Goal: Information Seeking & Learning: Learn about a topic

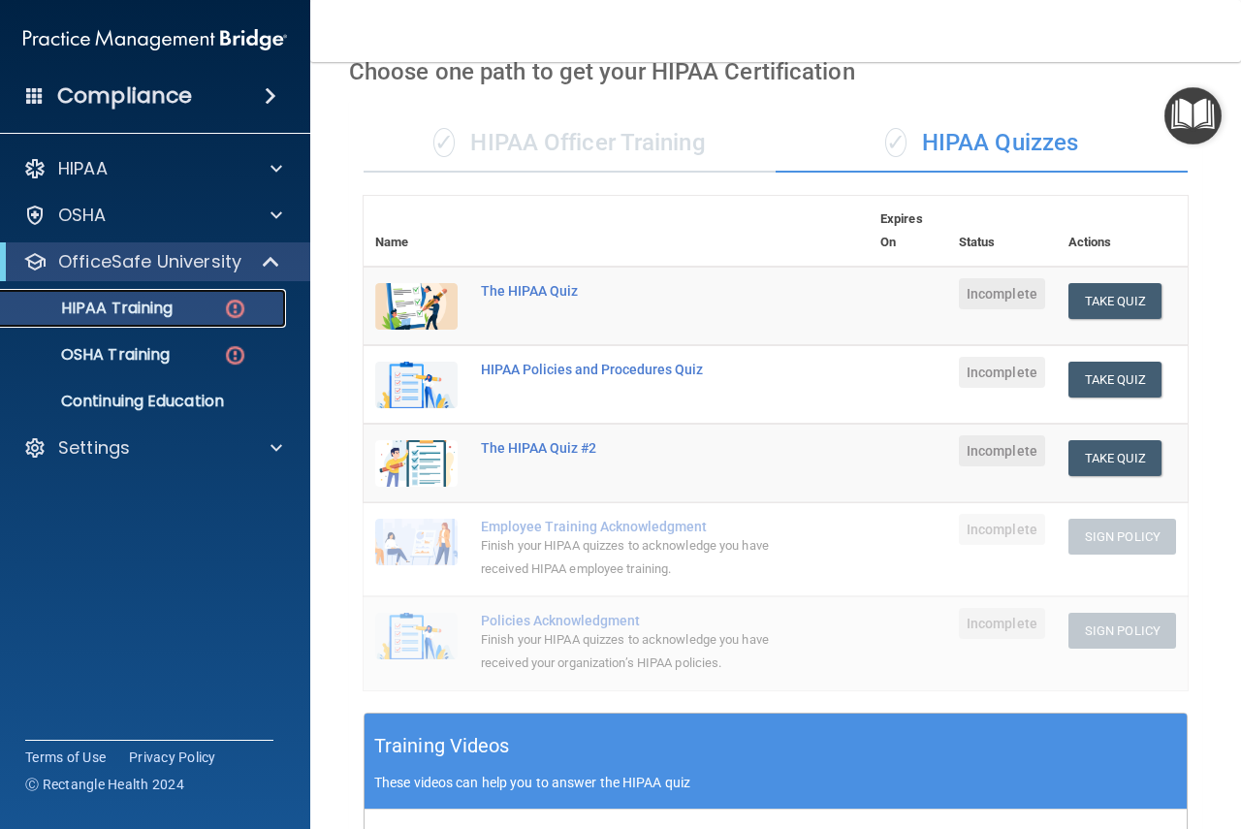
scroll to position [97, 0]
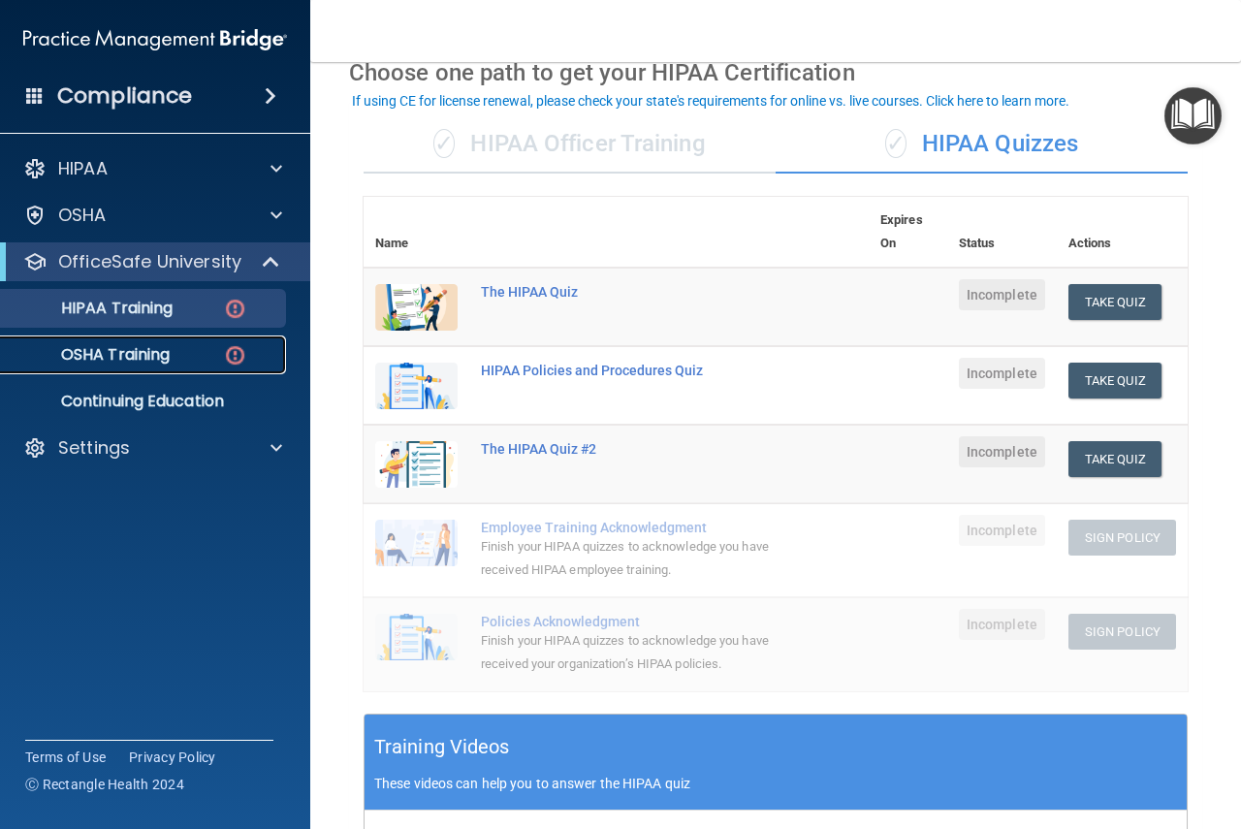
click at [148, 352] on p "OSHA Training" at bounding box center [91, 354] width 157 height 19
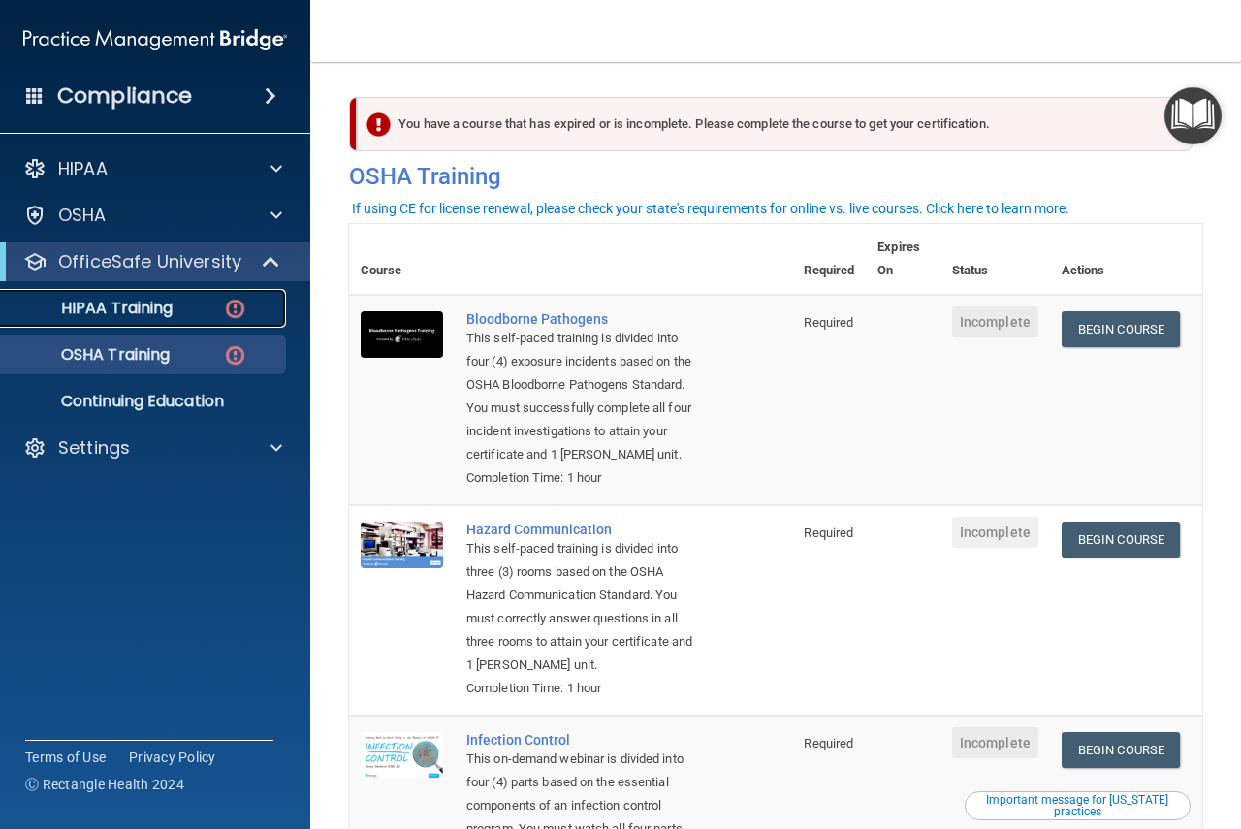
click at [111, 300] on p "HIPAA Training" at bounding box center [93, 308] width 160 height 19
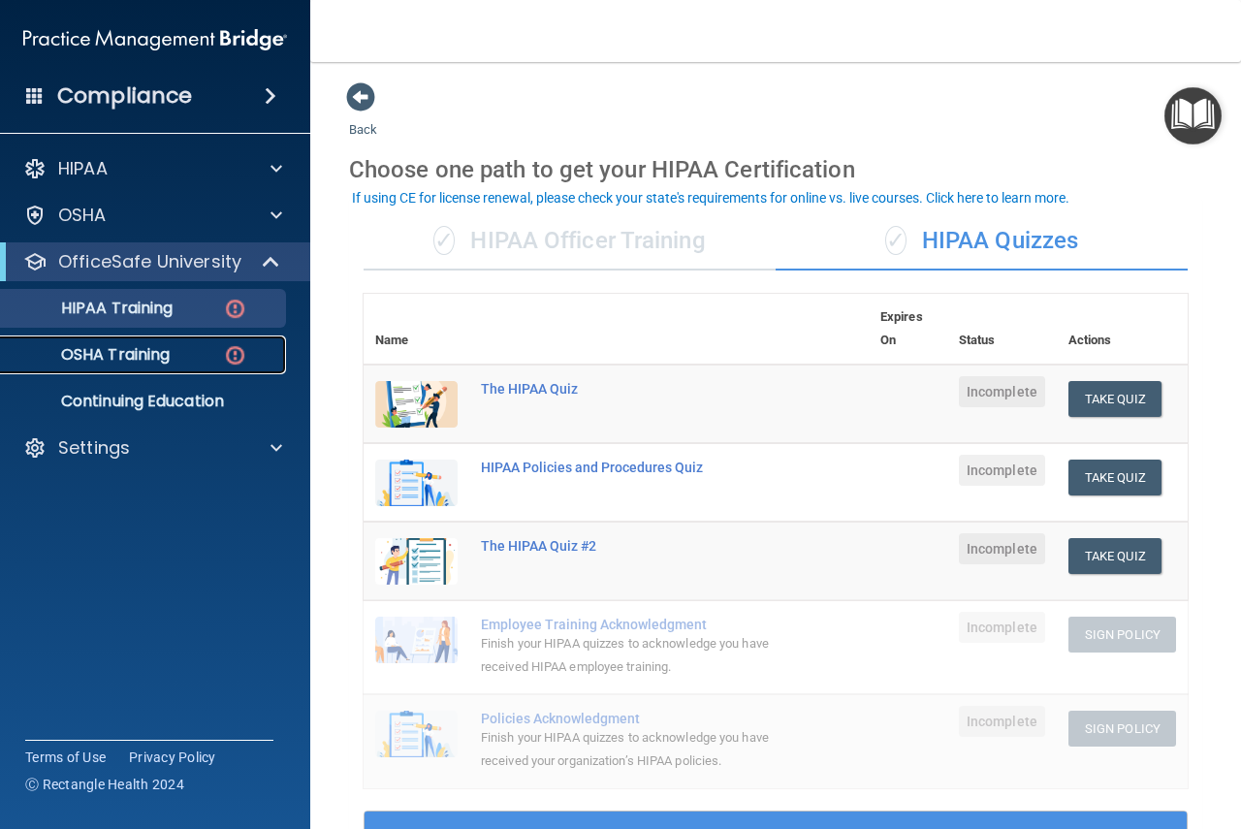
click at [167, 355] on p "OSHA Training" at bounding box center [91, 354] width 157 height 19
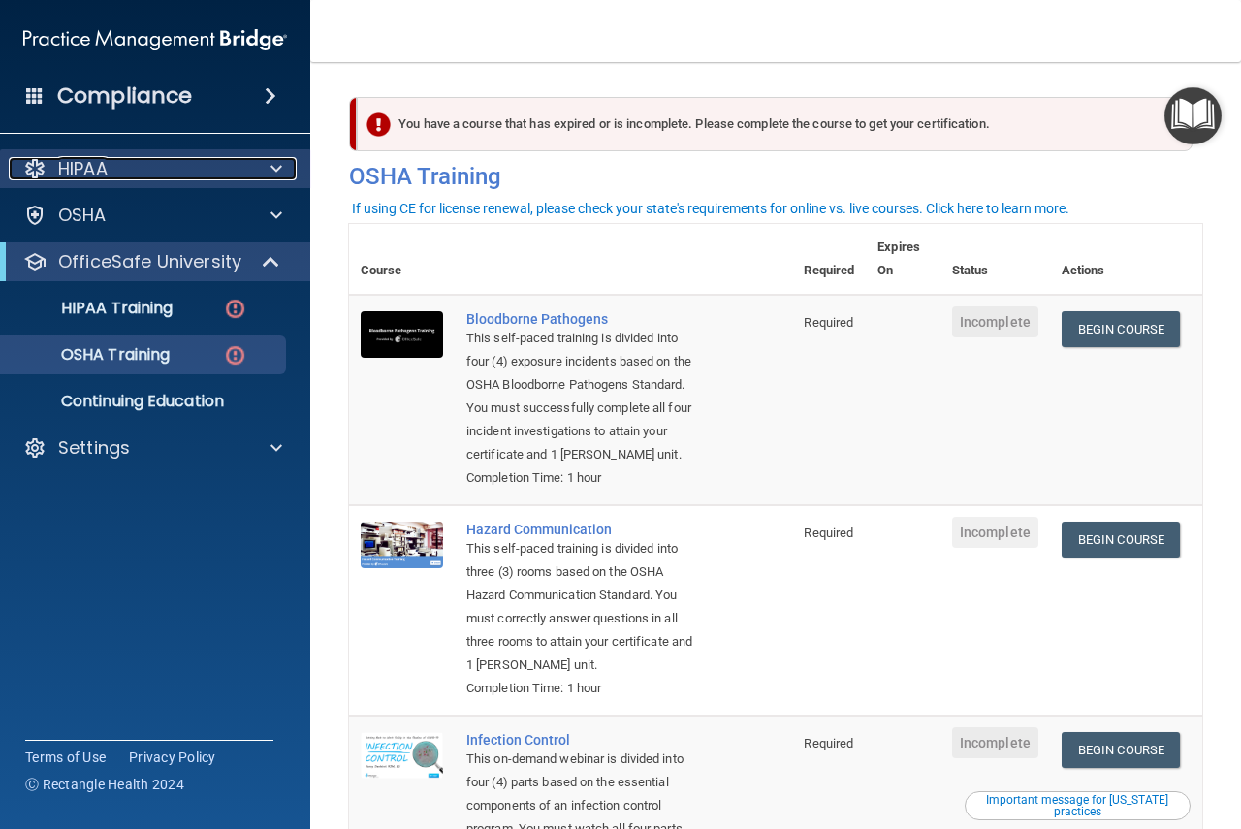
click at [207, 157] on div "HIPAA" at bounding box center [129, 168] width 240 height 23
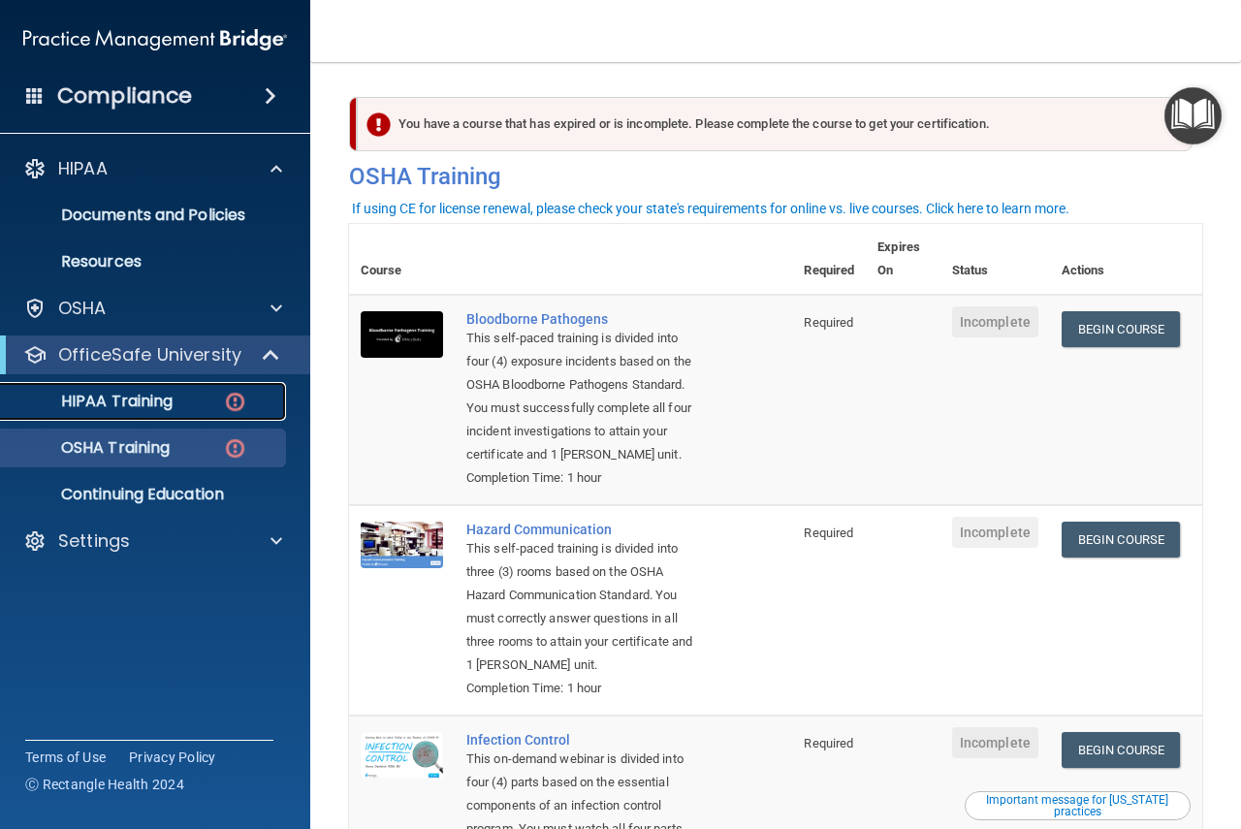
click at [166, 413] on link "HIPAA Training" at bounding box center [133, 401] width 305 height 39
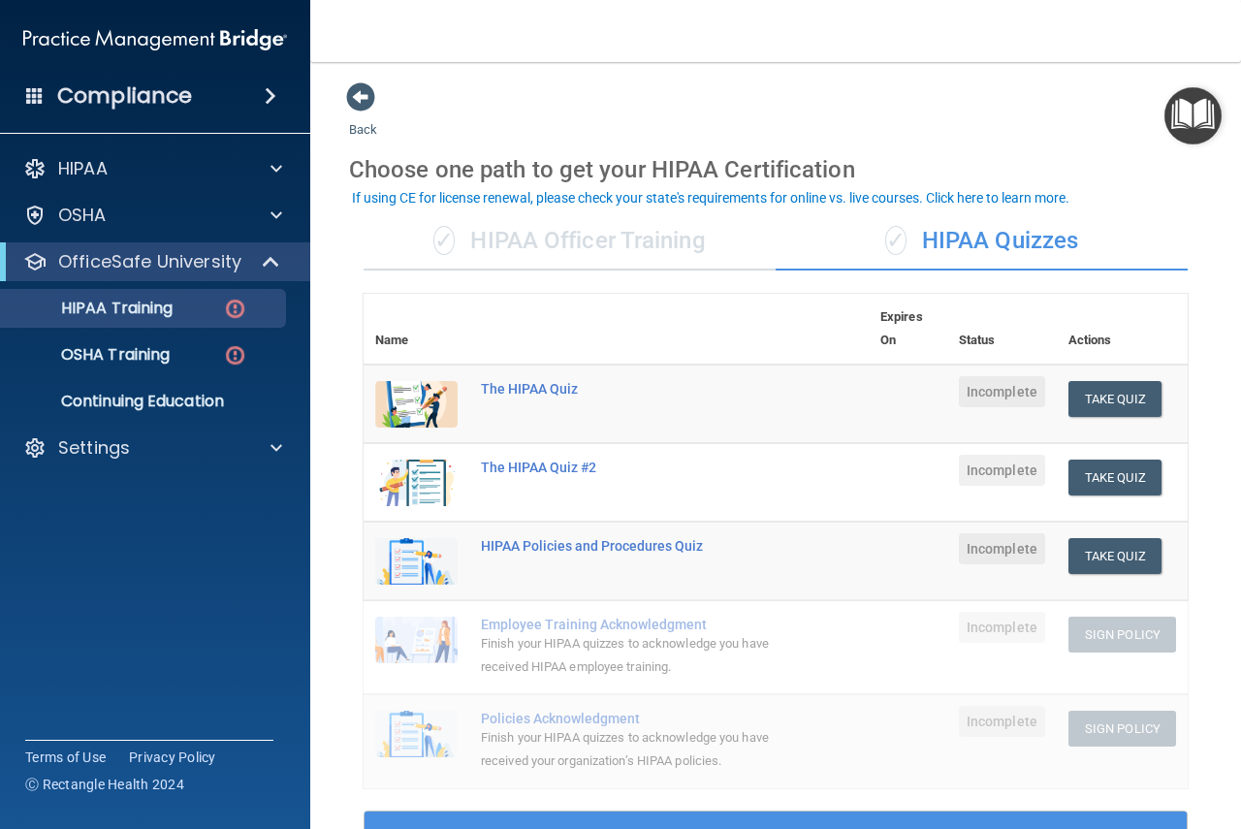
click at [884, 396] on td at bounding box center [908, 403] width 79 height 79
drag, startPoint x: 884, startPoint y: 396, endPoint x: 643, endPoint y: 379, distance: 241.9
click at [643, 379] on tr "The HIPAA Quiz Incomplete Take Quiz Download Certificate" at bounding box center [776, 403] width 824 height 79
click at [645, 248] on div "✓ HIPAA Officer Training" at bounding box center [570, 241] width 412 height 58
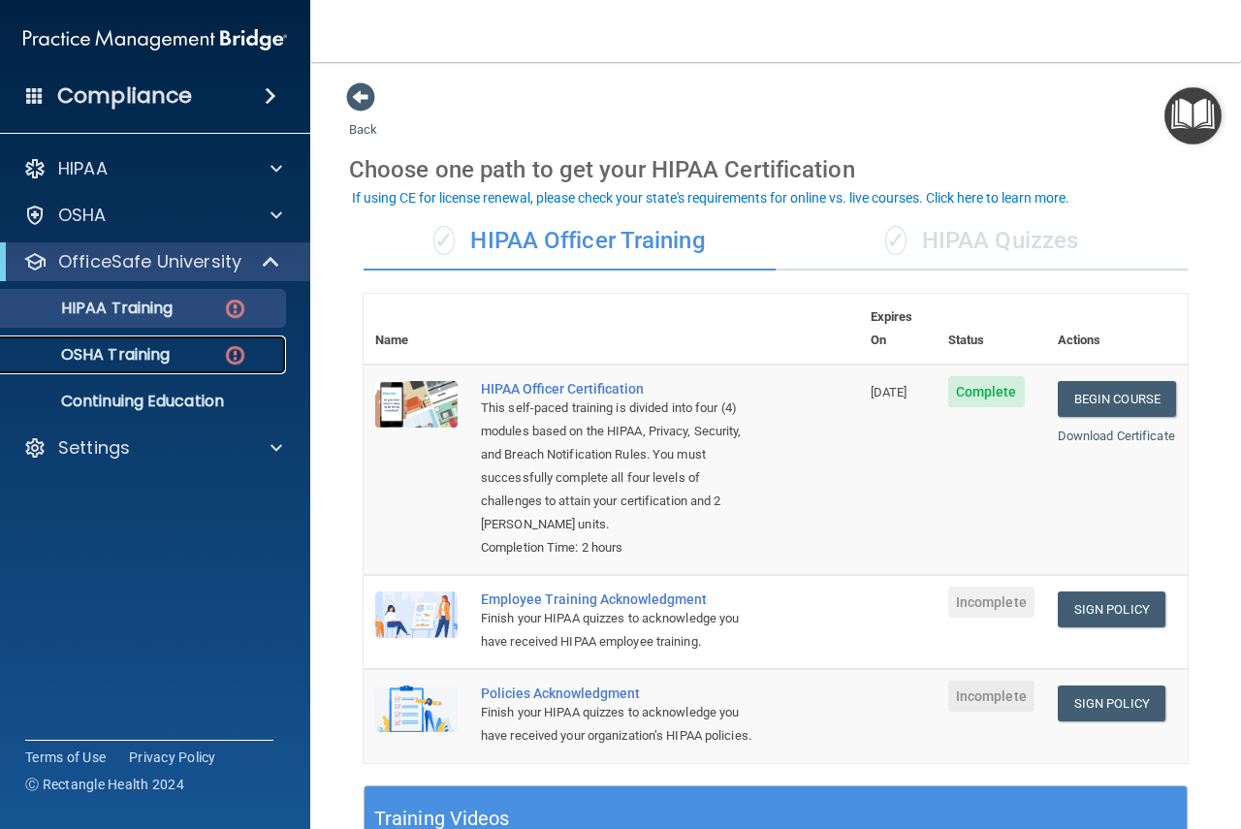
click at [104, 361] on p "OSHA Training" at bounding box center [91, 354] width 157 height 19
